Goal: Information Seeking & Learning: Learn about a topic

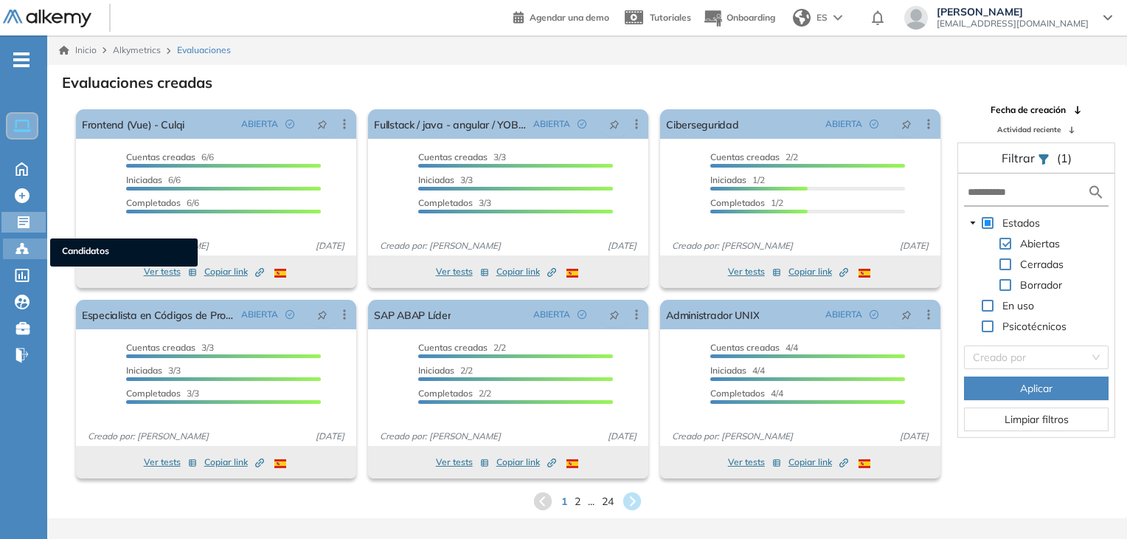
click at [29, 249] on icon at bounding box center [22, 248] width 15 height 15
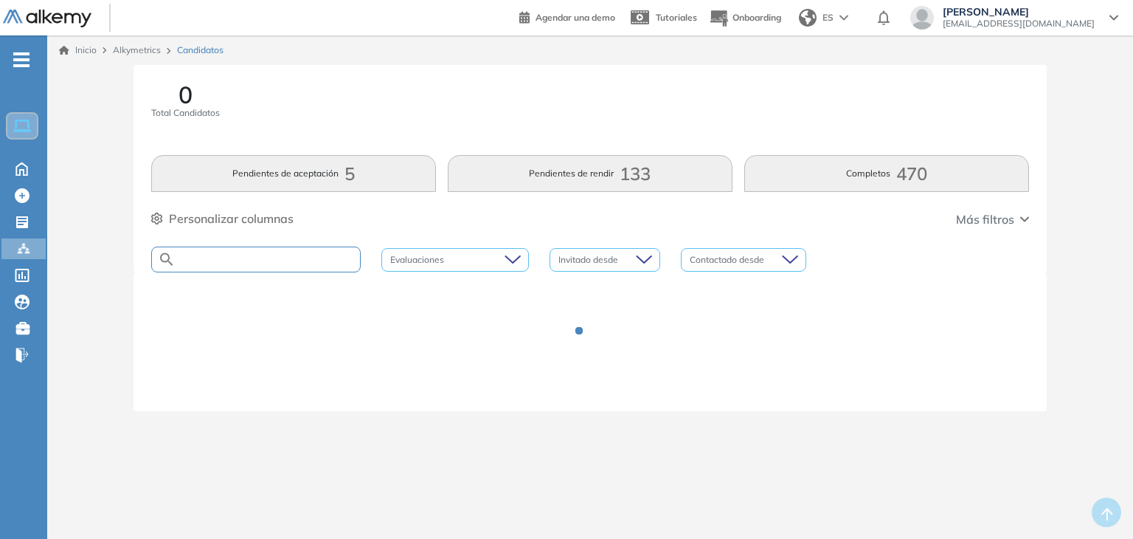
click at [319, 262] on input "text" at bounding box center [268, 259] width 184 height 11
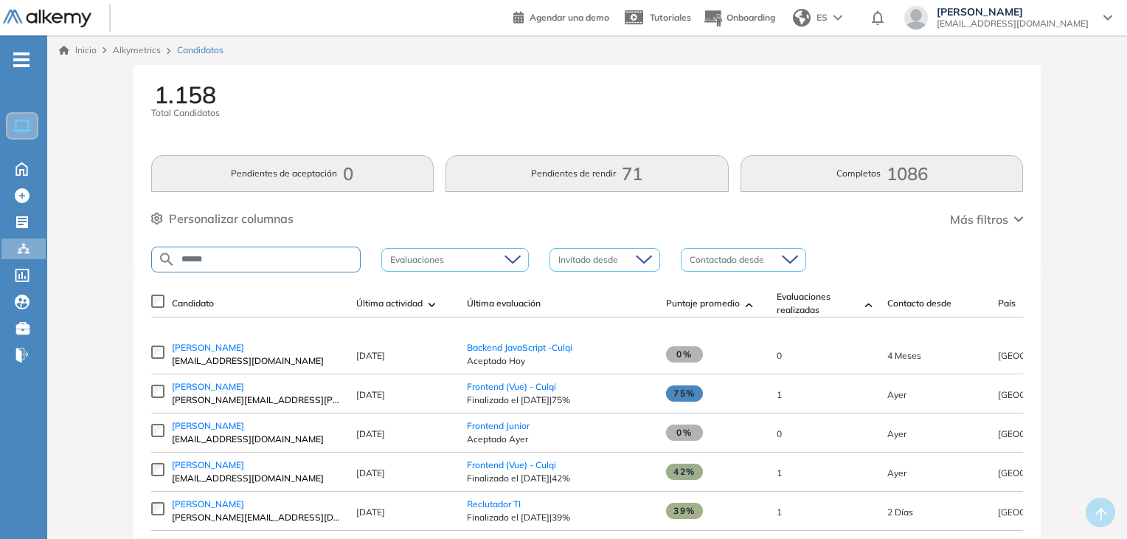
type input "******"
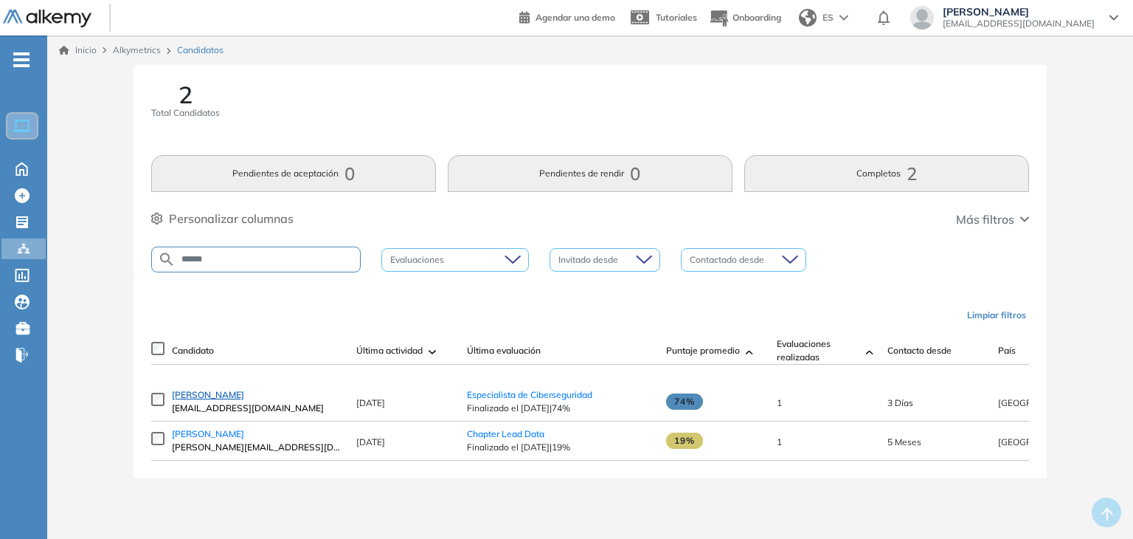
click at [244, 400] on span "[PERSON_NAME]" at bounding box center [208, 394] width 72 height 11
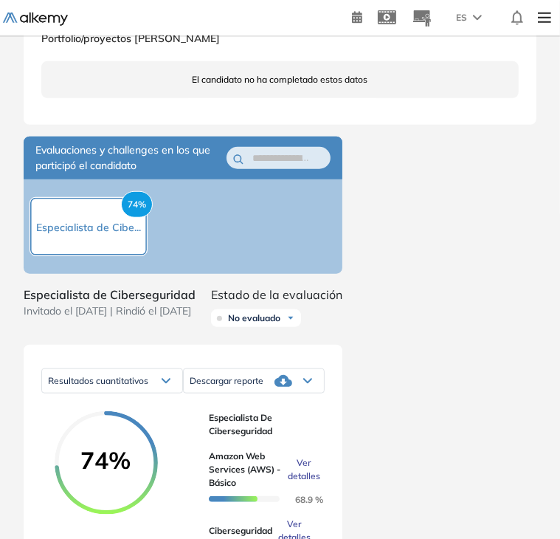
scroll to position [738, 0]
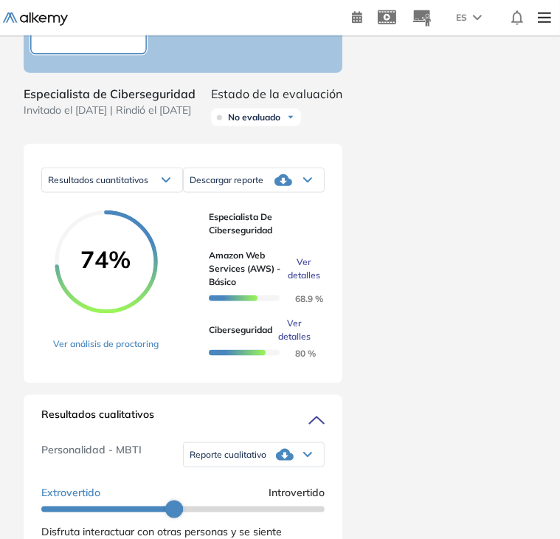
click at [295, 343] on span "Ver detalles" at bounding box center [294, 330] width 32 height 27
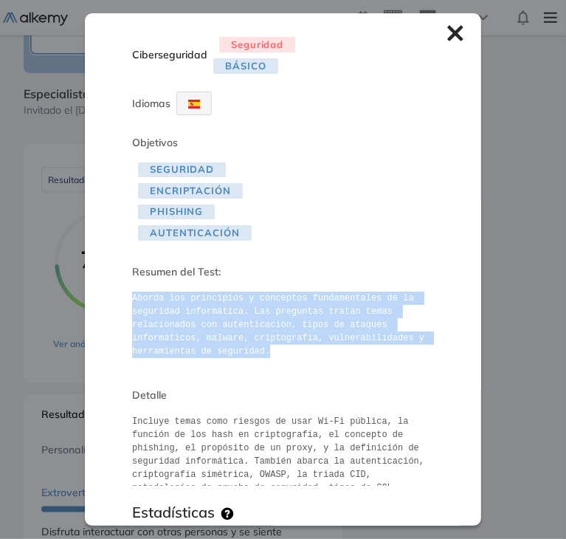
drag, startPoint x: 131, startPoint y: 295, endPoint x: 277, endPoint y: 353, distance: 157.3
click at [277, 353] on pre "Aborda los principios y conceptos fundamentales de la seguridad informática. La…" at bounding box center [283, 324] width 302 height 66
copy pre "Aborda los principios y conceptos fundamentales de la seguridad informática. La…"
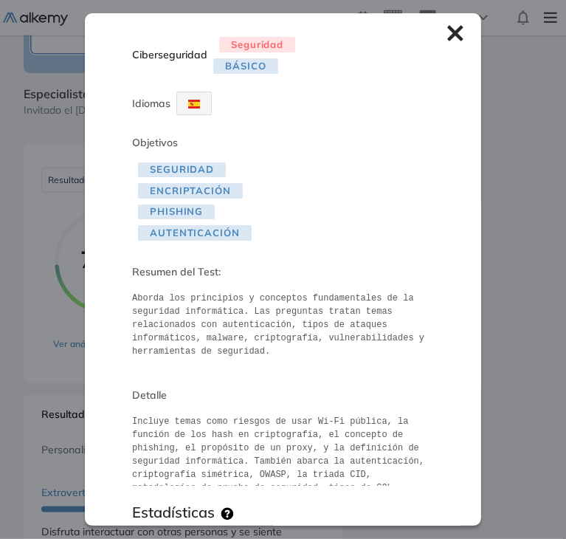
click at [447, 28] on icon at bounding box center [455, 33] width 16 height 16
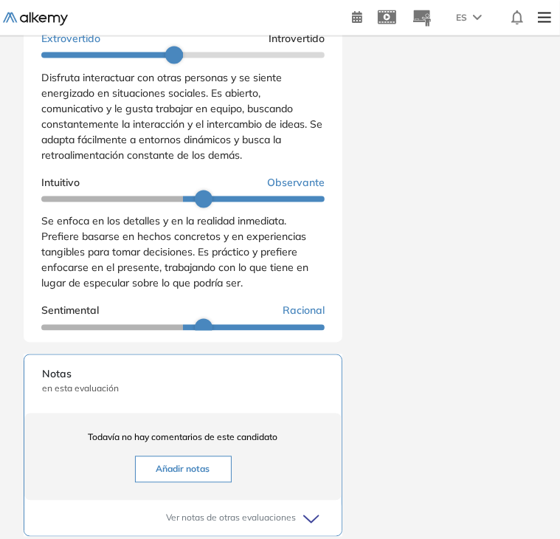
scroll to position [1107, 0]
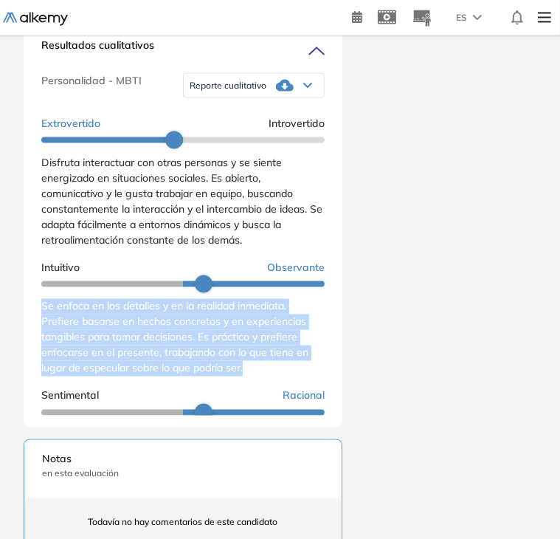
drag, startPoint x: 44, startPoint y: 330, endPoint x: 261, endPoint y: 396, distance: 226.9
click at [261, 376] on div "Se enfoca en los detalles y en la realidad inmediata. Prefiere basarse en hecho…" at bounding box center [182, 337] width 283 height 77
copy span "Se enfoca en los detalles y en la realidad inmediata. Prefiere basarse en hecho…"
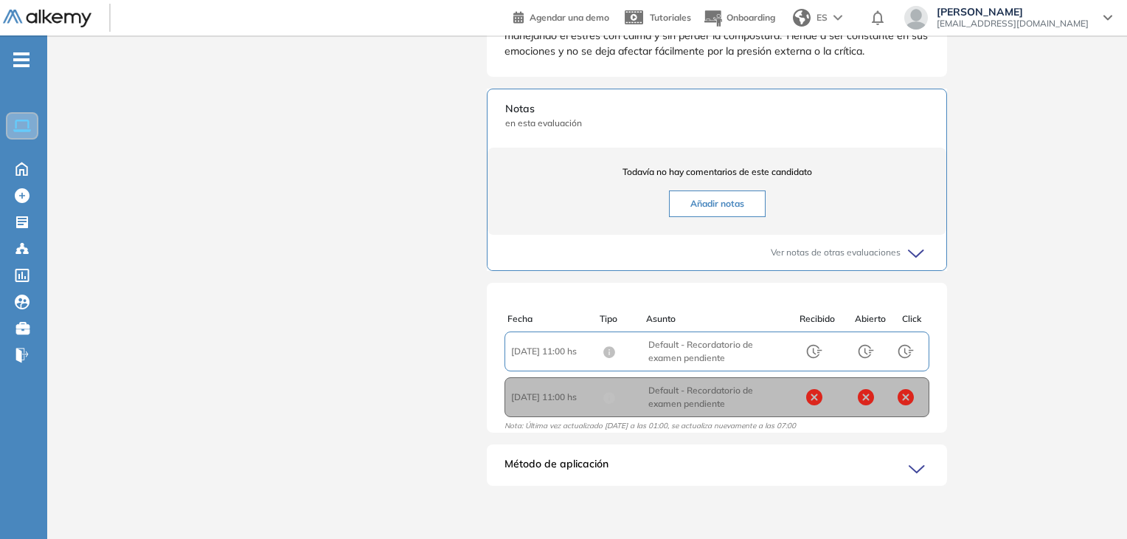
scroll to position [259, 0]
click at [32, 250] on div "Candidatos Candidatos" at bounding box center [25, 248] width 44 height 21
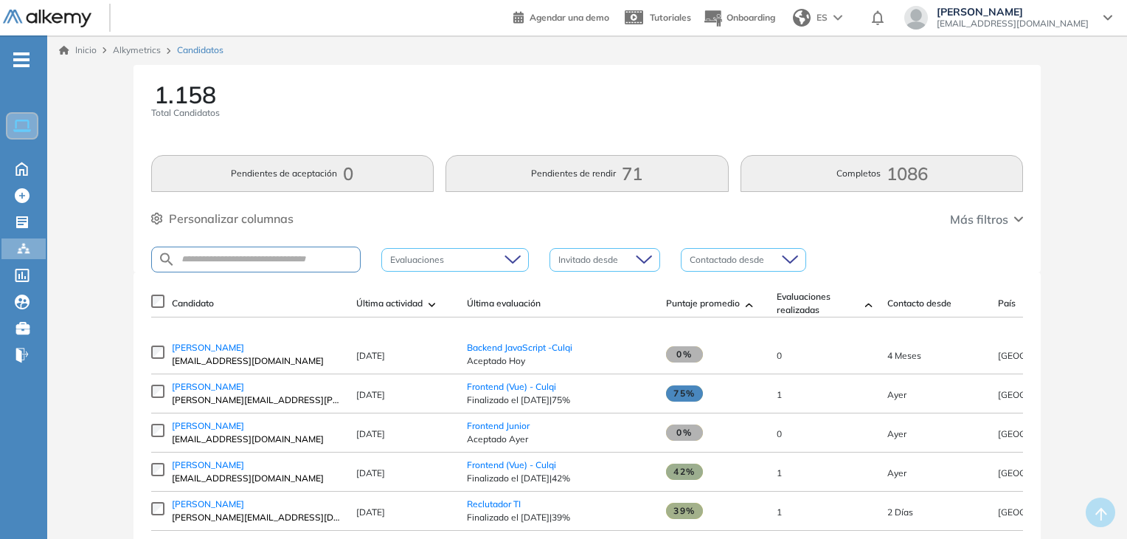
click at [265, 249] on div at bounding box center [256, 259] width 210 height 26
click at [269, 254] on input "text" at bounding box center [268, 259] width 184 height 11
type input "*******"
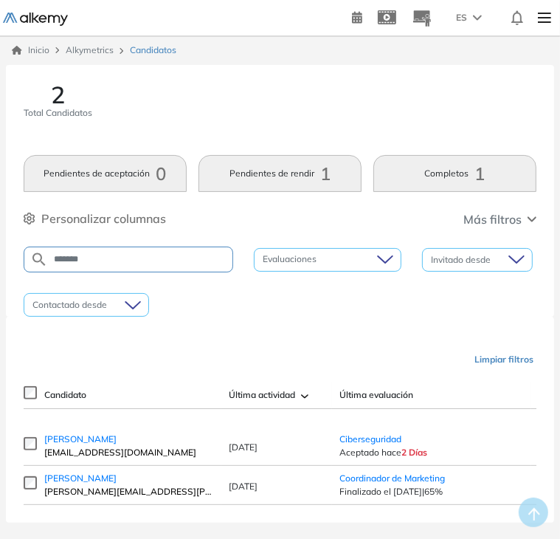
click at [151, 452] on span "[EMAIL_ADDRESS][DOMAIN_NAME]" at bounding box center [129, 452] width 170 height 13
click at [117, 444] on span "[PERSON_NAME]" at bounding box center [80, 438] width 72 height 11
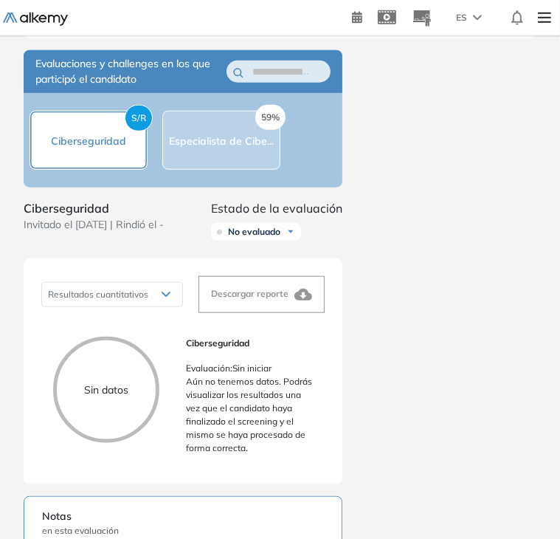
scroll to position [647, 0]
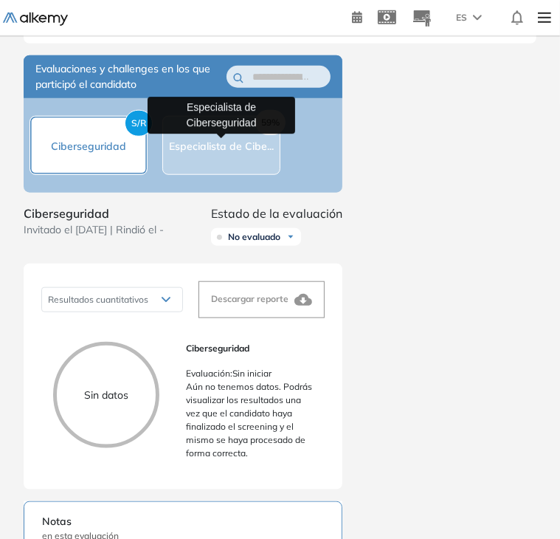
click at [249, 148] on span "Especialista de Cibe..." at bounding box center [221, 145] width 105 height 13
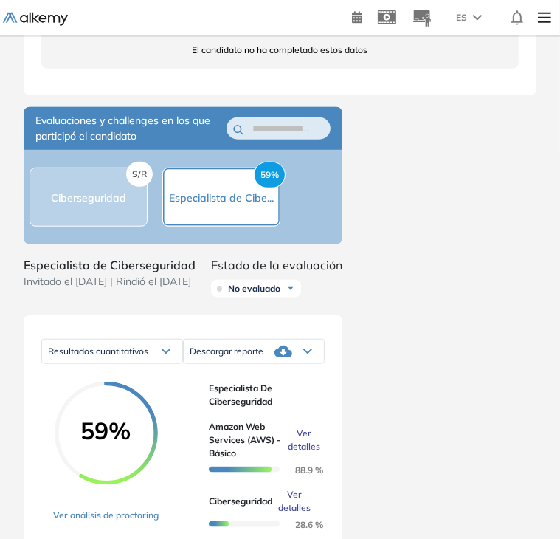
scroll to position [573, 0]
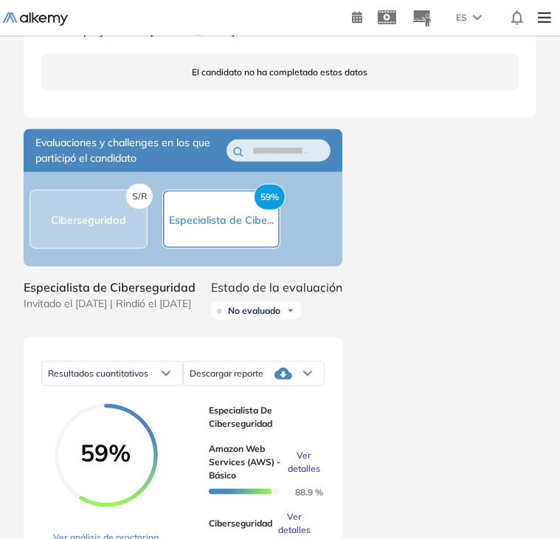
click at [80, 208] on div "S/R Ciberseguridad" at bounding box center [89, 219] width 118 height 59
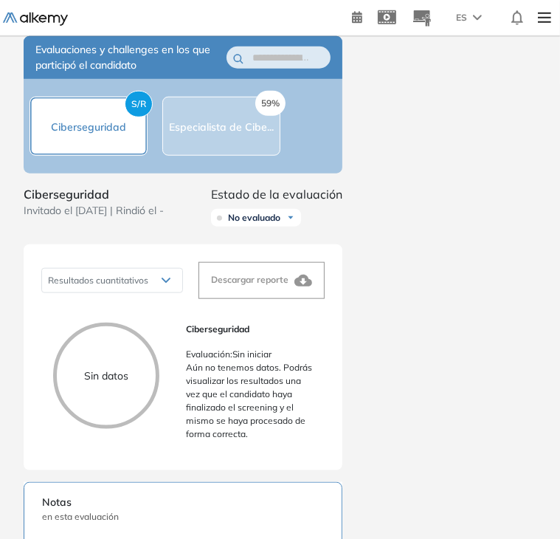
scroll to position [647, 0]
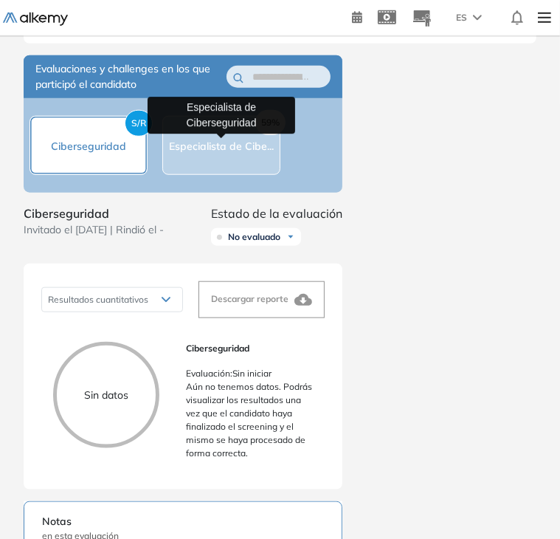
click at [239, 139] on span "Especialista de Cibe..." at bounding box center [221, 145] width 105 height 13
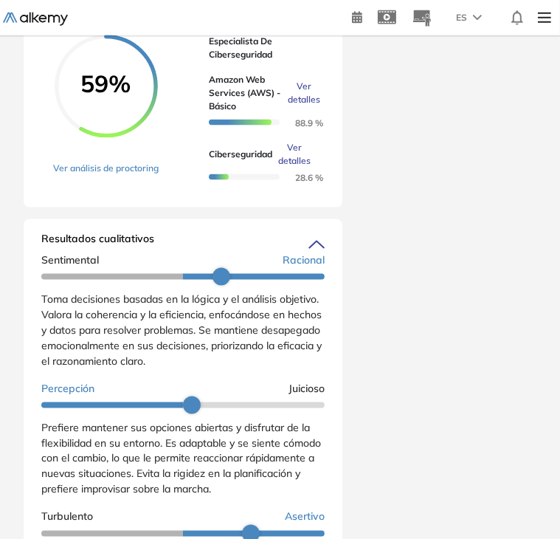
scroll to position [182, 0]
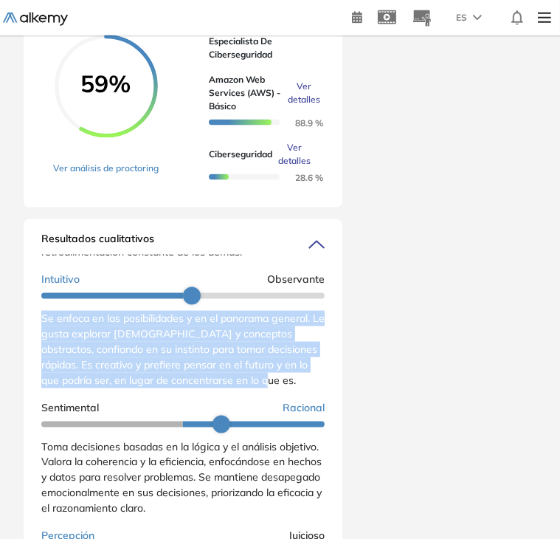
drag, startPoint x: 42, startPoint y: 345, endPoint x: 295, endPoint y: 407, distance: 260.6
click at [295, 388] on div "Se enfoca en las posibilidades y en el panorama general. Le gusta explorar [DEM…" at bounding box center [182, 349] width 283 height 77
copy span "Se enfoca en las posibilidades y en el panorama general. Le gusta explorar [DEM…"
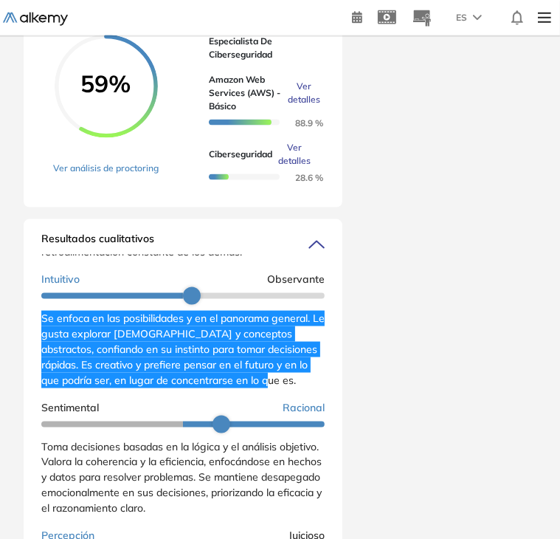
scroll to position [255, 0]
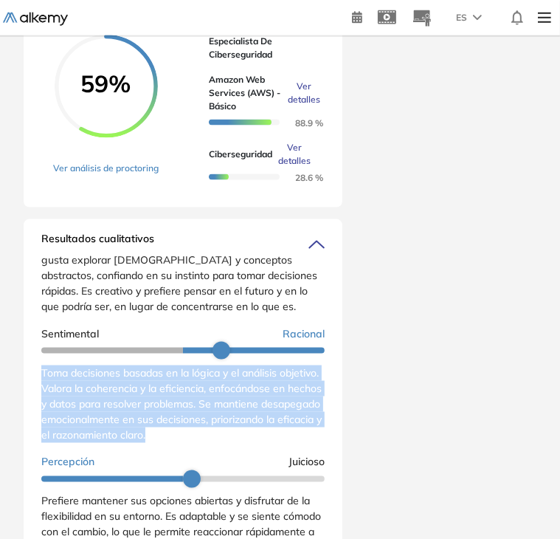
drag, startPoint x: 43, startPoint y: 395, endPoint x: 272, endPoint y: 466, distance: 239.2
click at [272, 466] on div "Extrovertido Introvertido Disfruta interactuar con otras personas y se siente e…" at bounding box center [182, 376] width 283 height 657
copy span "Toma decisiones basadas en la lógica y el análisis objetivo. Valora la coherenc…"
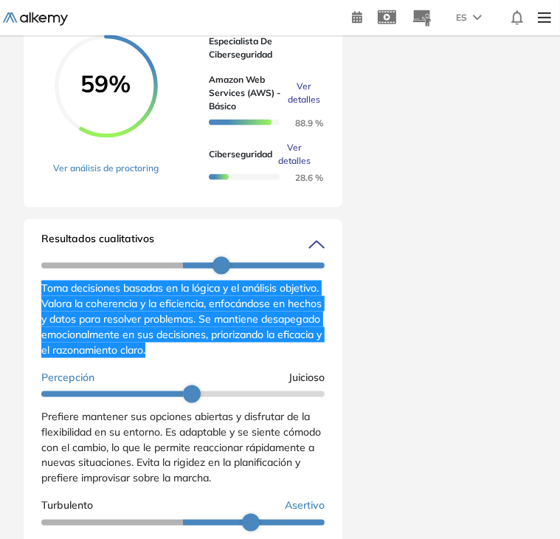
scroll to position [351, 0]
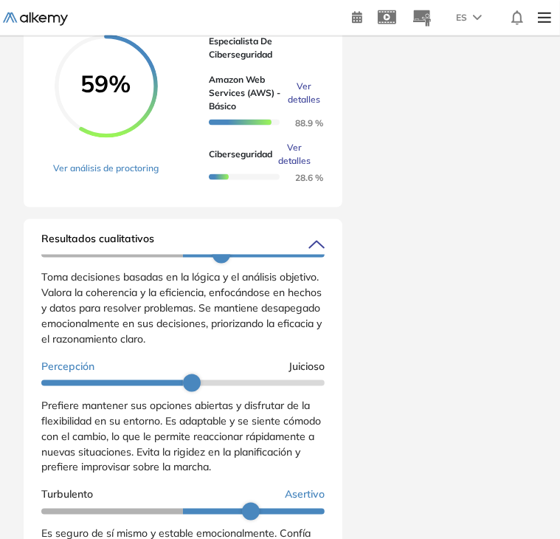
click at [440, 401] on div "[PERSON_NAME] [PERSON_NAME][EMAIL_ADDRESS][DOMAIN_NAME] [GEOGRAPHIC_DATA] Volve…" at bounding box center [280, 98] width 548 height 1951
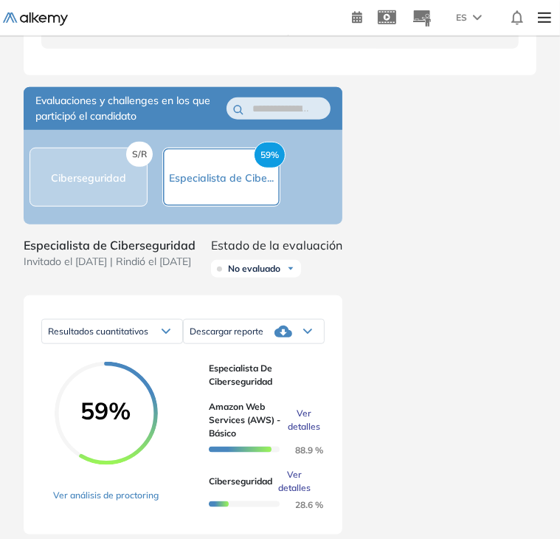
scroll to position [573, 0]
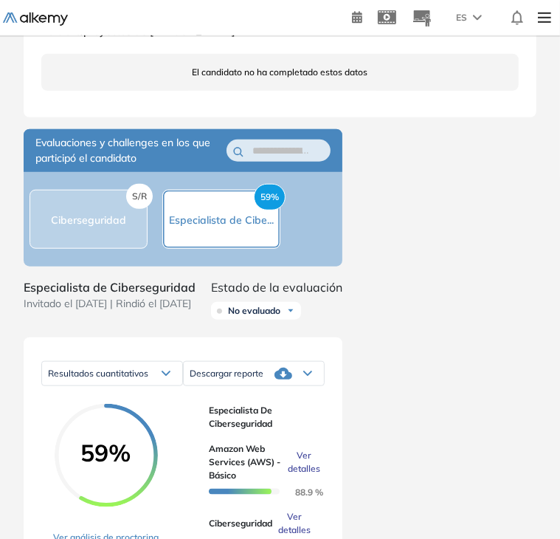
click at [124, 223] on span "Ciberseguridad" at bounding box center [88, 219] width 75 height 13
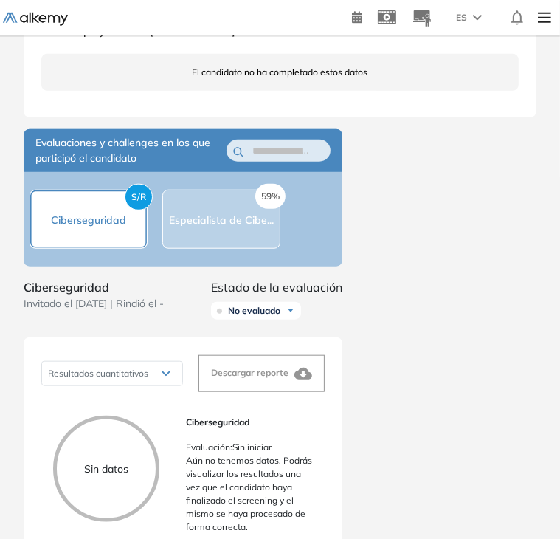
scroll to position [0, 0]
click at [102, 243] on div "S/R Ciberseguridad" at bounding box center [89, 219] width 118 height 59
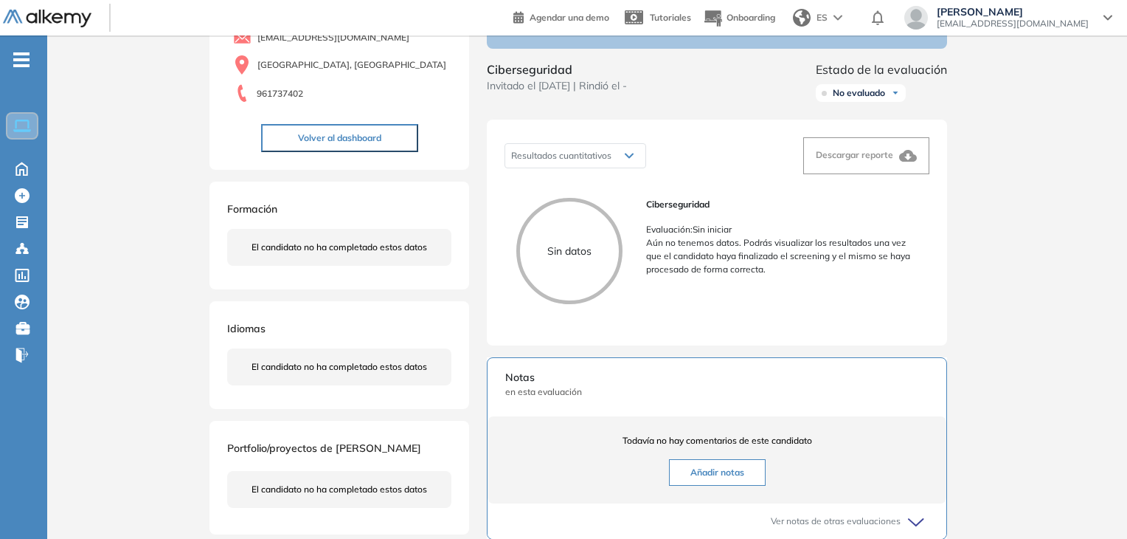
scroll to position [148, 0]
